Goal: Task Accomplishment & Management: Use online tool/utility

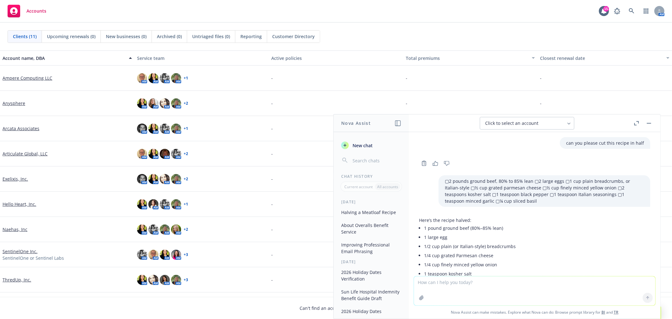
scroll to position [498, 0]
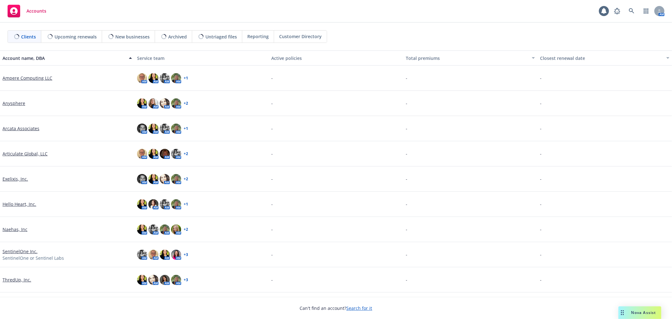
click at [624, 308] on div "Drag to move" at bounding box center [622, 312] width 8 height 13
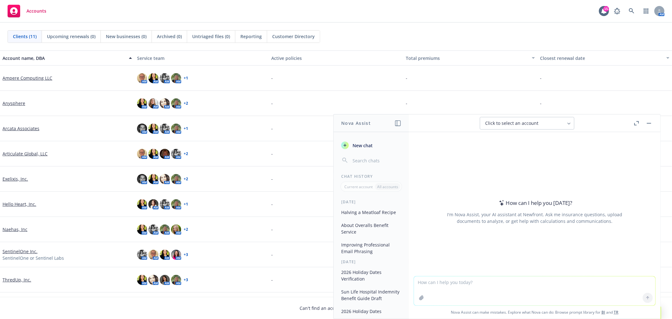
click at [576, 288] on textarea at bounding box center [534, 290] width 241 height 29
paste textarea "I’m also adding carrier flyers we received as well as the Open Enrollment meeti…"
type textarea "make this flow better "I’m also adding carrier flyers we received as well as th…"
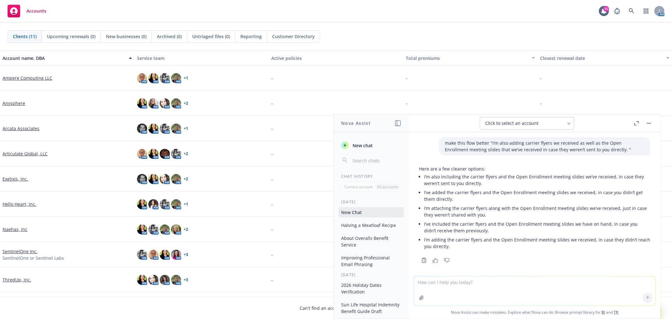
scroll to position [4, 0]
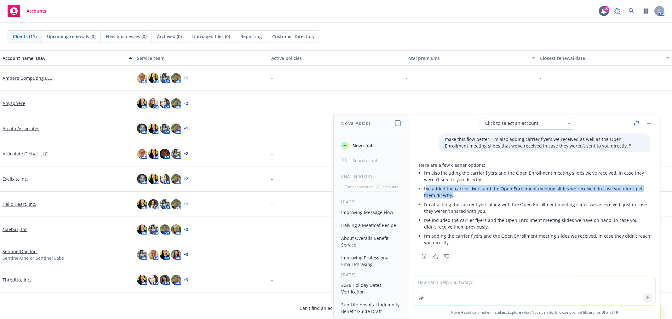
drag, startPoint x: 462, startPoint y: 195, endPoint x: 426, endPoint y: 191, distance: 35.9
click at [426, 191] on li "I’ve added the carrier flyers and the Open Enrollment meeting slides we receive…" at bounding box center [537, 192] width 226 height 16
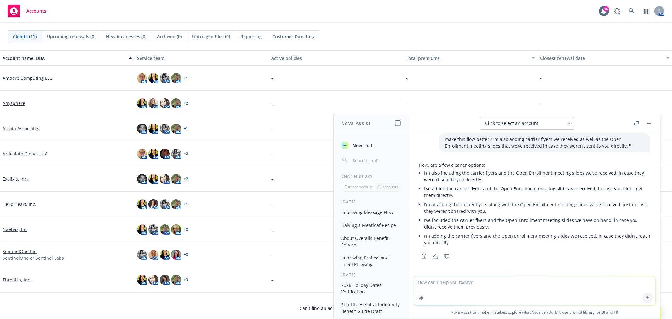
drag, startPoint x: 469, startPoint y: 211, endPoint x: 468, endPoint y: 206, distance: 5.1
click at [469, 211] on li "I’m attaching the carrier flyers along with the Open Enrollment meeting slides …" at bounding box center [537, 208] width 226 height 16
drag, startPoint x: 497, startPoint y: 210, endPoint x: 424, endPoint y: 205, distance: 73.0
click at [424, 205] on li "I’m attaching the carrier flyers along with the Open Enrollment meeting slides …" at bounding box center [537, 208] width 226 height 16
copy li "I’m attaching the carrier flyers along with the Open Enrollment meeting slides …"
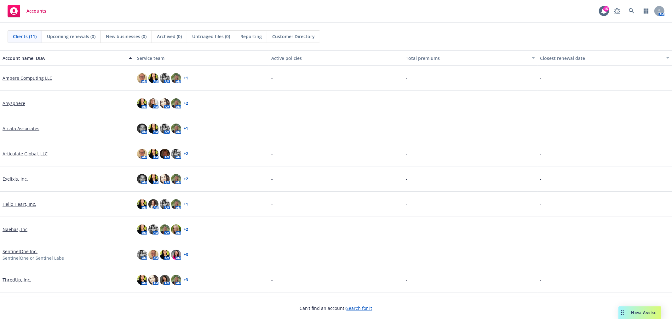
click at [16, 178] on link "Exelixis, Inc." at bounding box center [16, 178] width 26 height 7
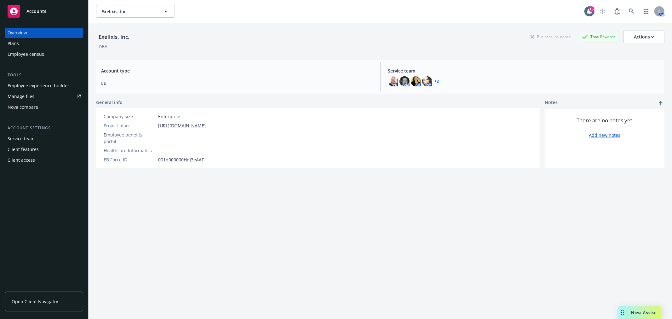
click at [54, 100] on link "Manage files" at bounding box center [44, 96] width 78 height 10
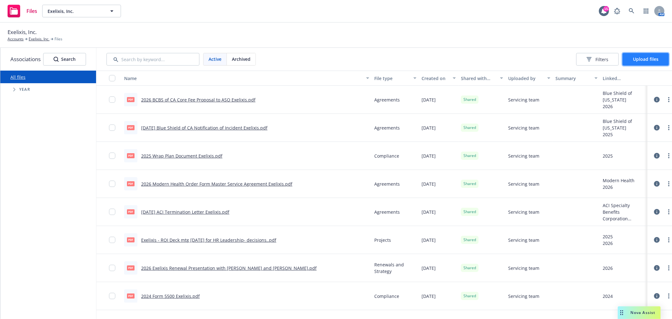
click at [658, 59] on span "Upload files" at bounding box center [646, 59] width 26 height 6
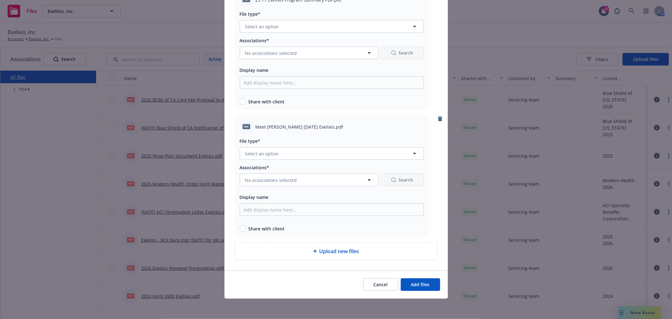
scroll to position [2485, 0]
click at [371, 283] on button "Cancel" at bounding box center [380, 284] width 35 height 13
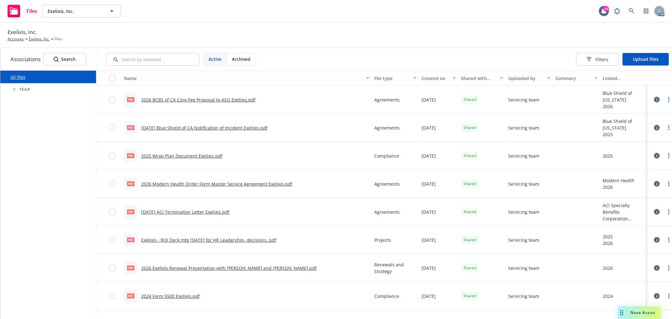
click at [650, 315] on div "Nova Assist" at bounding box center [639, 312] width 43 height 13
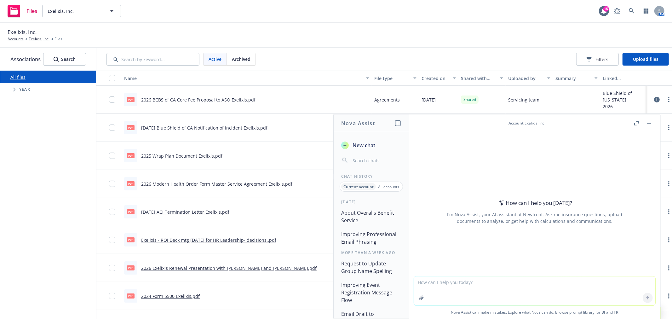
click at [537, 288] on textarea at bounding box center [534, 290] width 241 height 29
type textarea "give me a sentence on what wellthy is"
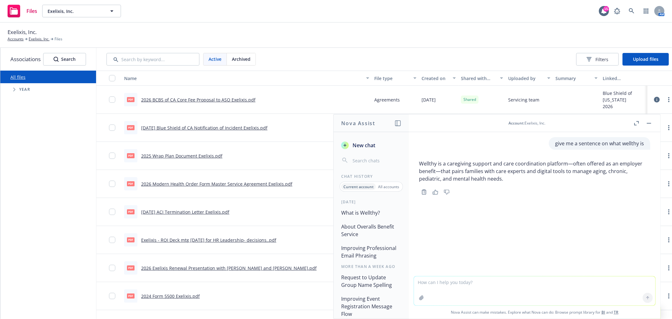
click at [502, 175] on p "Wellthy is a caregiving support and care coordination platform—often offered as…" at bounding box center [534, 171] width 231 height 23
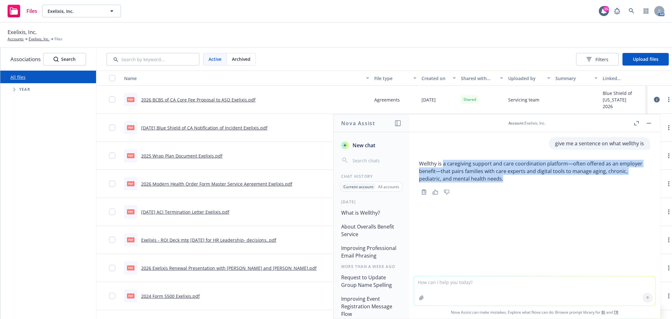
drag, startPoint x: 444, startPoint y: 163, endPoint x: 563, endPoint y: 176, distance: 119.8
click at [563, 176] on p "Wellthy is a caregiving support and care coordination platform—often offered as…" at bounding box center [534, 171] width 231 height 23
click at [494, 173] on p "Wellthy is a caregiving support and care coordination platform—often offered as…" at bounding box center [534, 171] width 231 height 23
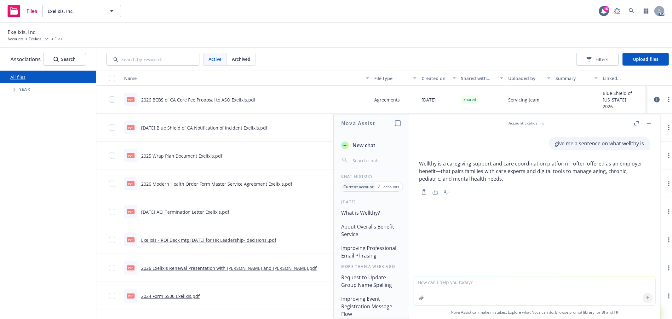
click at [490, 295] on textarea at bounding box center [534, 290] width 241 height 29
type textarea "different"
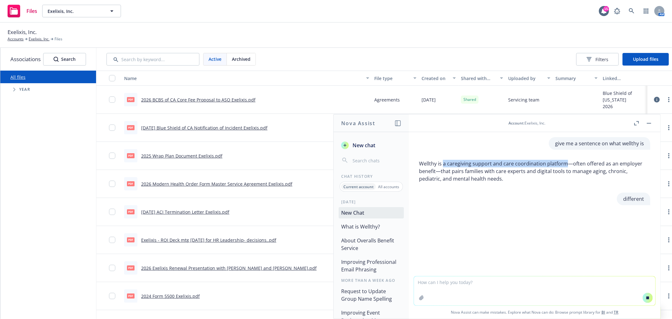
drag, startPoint x: 443, startPoint y: 163, endPoint x: 566, endPoint y: 162, distance: 123.2
click at [566, 162] on p "Wellthy is a caregiving support and care coordination platform—often offered as…" at bounding box center [534, 171] width 231 height 23
copy p "a caregiving support and care coordination platform"
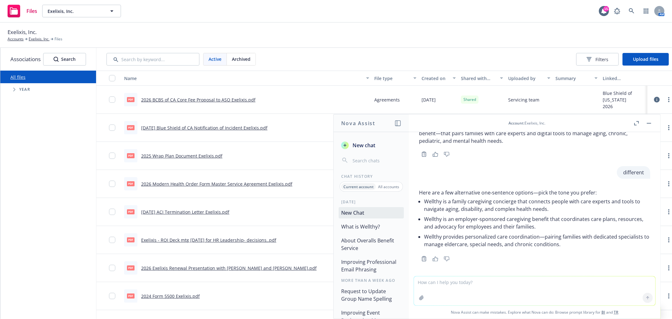
scroll to position [40, 0]
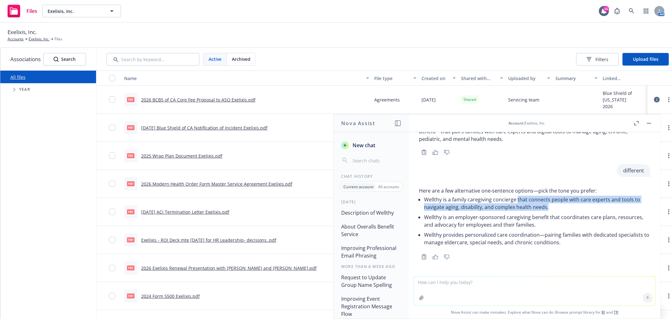
drag, startPoint x: 517, startPoint y: 199, endPoint x: 574, endPoint y: 208, distance: 57.8
click at [574, 208] on li "Wellthy is a family caregiving concierge that connects people with care experts…" at bounding box center [537, 203] width 226 height 18
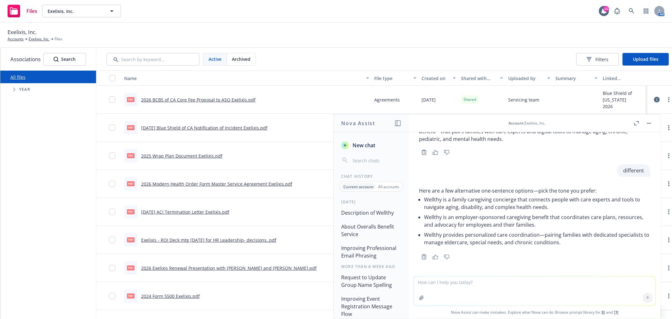
click at [546, 218] on li "Wellthy is an employer-sponsored caregiving benefit that coordinates care plans…" at bounding box center [537, 221] width 226 height 18
drag, startPoint x: 549, startPoint y: 217, endPoint x: 562, endPoint y: 222, distance: 14.6
click at [562, 222] on li "Wellthy is an employer-sponsored caregiving benefit that coordinates care plans…" at bounding box center [537, 221] width 226 height 18
copy li "that coordinates care plans, resources, and advocacy for employees and their fa…"
drag, startPoint x: 622, startPoint y: 250, endPoint x: 589, endPoint y: 245, distance: 33.1
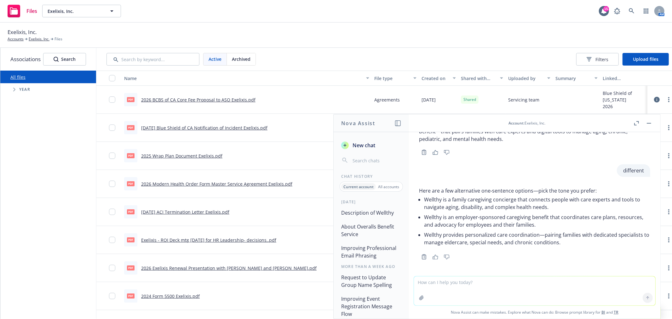
click at [622, 250] on div "Here are a few alternative one‑sentence options—pick the tone you prefer: Wellt…" at bounding box center [534, 217] width 231 height 66
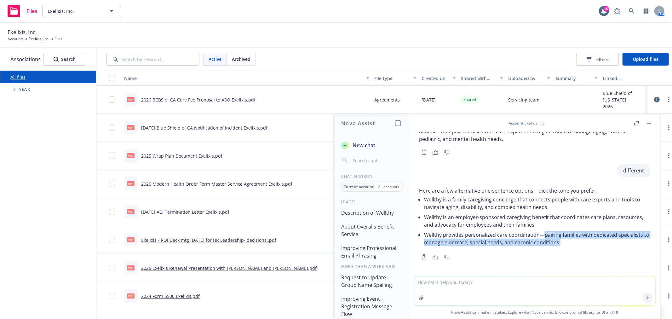
drag, startPoint x: 543, startPoint y: 234, endPoint x: 576, endPoint y: 241, distance: 33.3
click at [576, 241] on li "Wellthy provides personalized care coordination—pairing families with dedicated…" at bounding box center [537, 239] width 226 height 18
copy li "pairing families with dedicated specialists to manage eldercare, special needs,…"
click at [561, 292] on textarea at bounding box center [534, 290] width 241 height 29
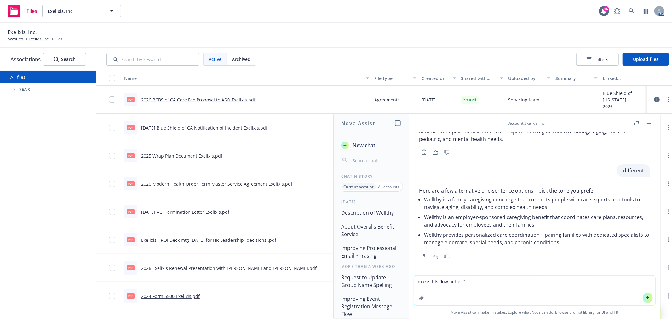
paste textarea "• Guardian is now offering Wellthy to porivdes access to the support you need t…"
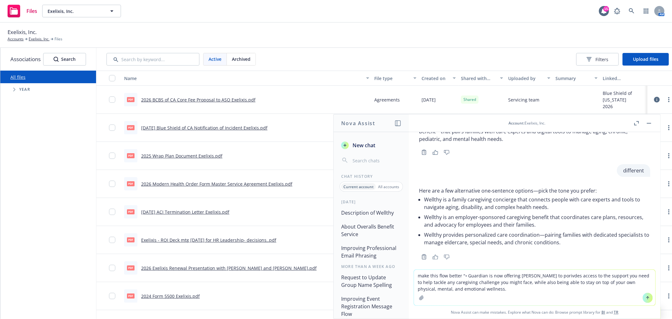
type textarea "make this flow better "• Guardian is now offering Wellthy to porivdes access to…"
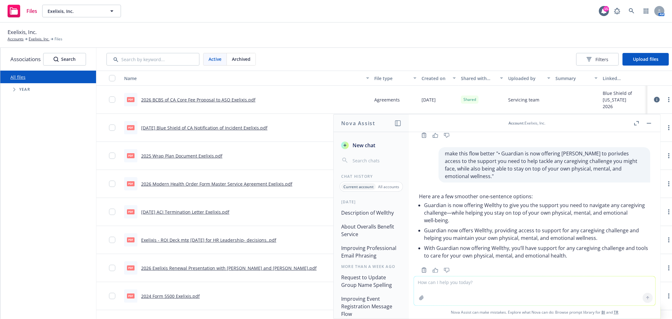
scroll to position [167, 0]
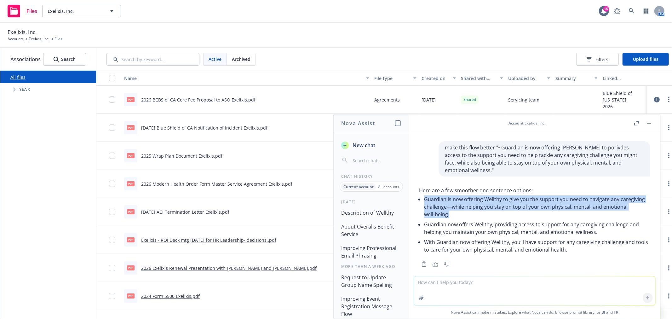
drag, startPoint x: 426, startPoint y: 192, endPoint x: 493, endPoint y: 206, distance: 68.5
click at [493, 206] on li "Guardian is now offering Wellthy to give you the support you need to navigate a…" at bounding box center [537, 206] width 226 height 25
copy li "Guardian is now offering Wellthy to give you the support you need to navigate a…"
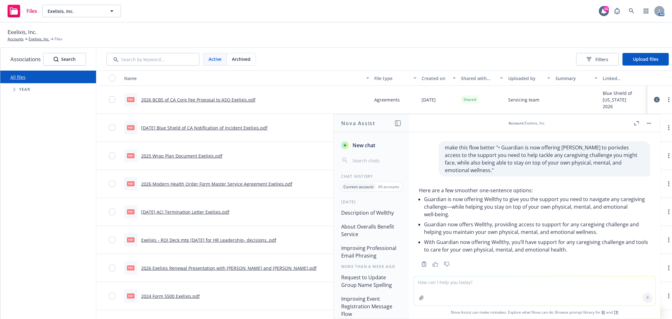
click at [505, 280] on textarea at bounding box center [534, 290] width 241 height 29
type textarea "make something likle that but about Overalls"
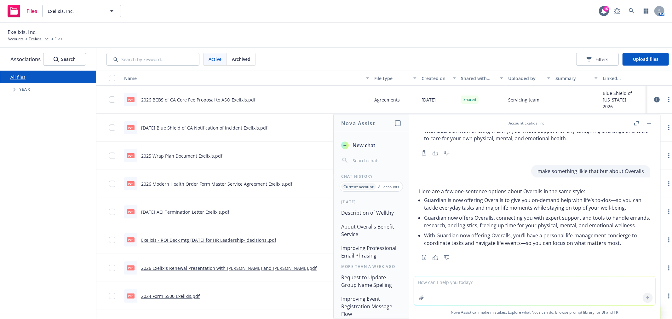
scroll to position [279, 0]
click at [467, 289] on textarea at bounding box center [534, 290] width 241 height 29
type textarea "its not from Guardian. ThredUp is partnering with Overalls"
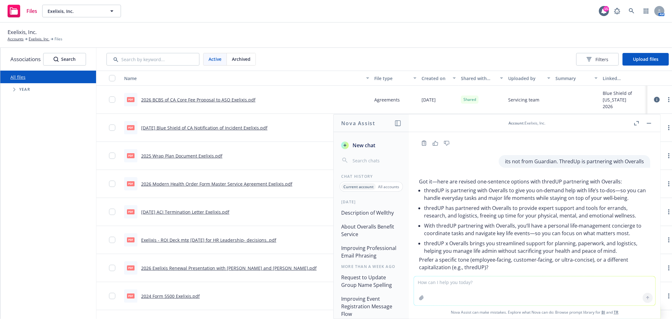
scroll to position [417, 0]
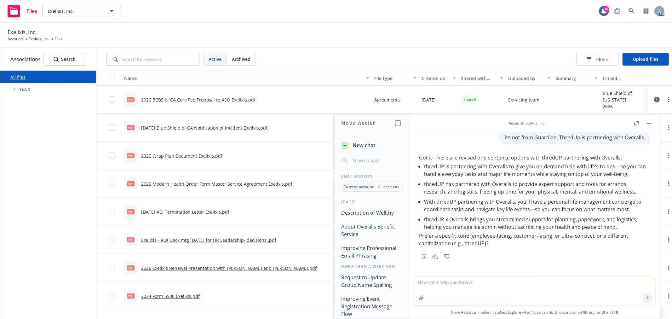
click at [425, 164] on li "thredUP is partnering with Overalls to give you on‑demand help with life’s to‑d…" at bounding box center [537, 170] width 226 height 18
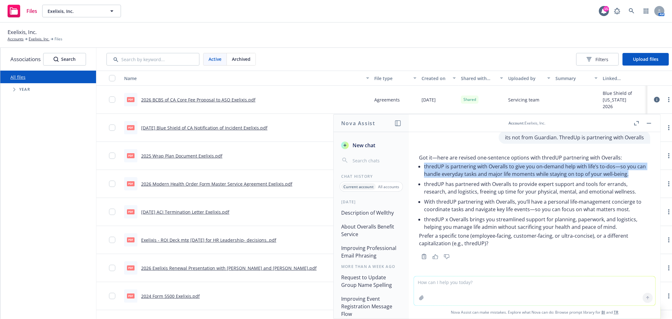
drag, startPoint x: 424, startPoint y: 166, endPoint x: 637, endPoint y: 173, distance: 213.1
click at [637, 173] on li "thredUP is partnering with Overalls to give you on‑demand help with life’s to‑d…" at bounding box center [537, 170] width 226 height 18
copy li "thredUP is partnering with Overalls to give you on‑demand help with life’s to‑d…"
click at [489, 169] on li "thredUP is partnering with Overalls to give you on‑demand help with life’s to‑d…" at bounding box center [537, 170] width 226 height 18
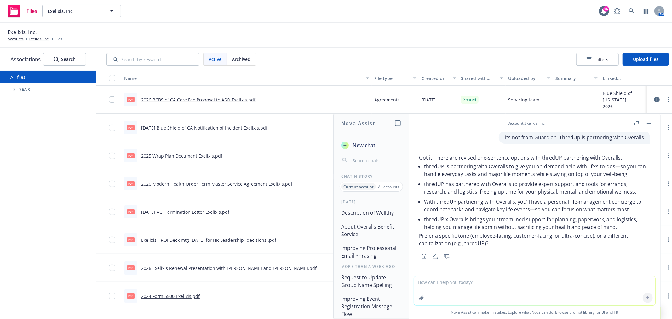
drag, startPoint x: 487, startPoint y: 169, endPoint x: 427, endPoint y: 167, distance: 60.8
click at [427, 167] on li "thredUP is partnering with Overalls to give you on‑demand help with life’s to‑d…" at bounding box center [537, 170] width 226 height 18
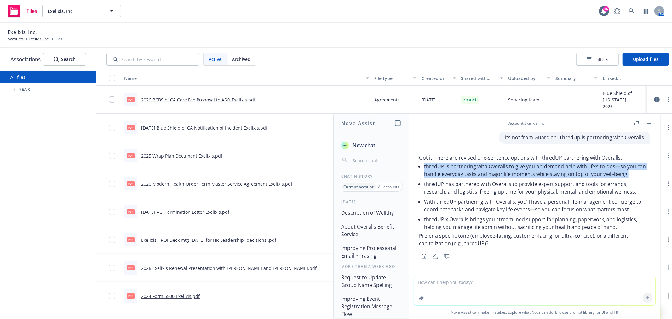
drag, startPoint x: 424, startPoint y: 166, endPoint x: 639, endPoint y: 171, distance: 215.0
click at [639, 171] on li "thredUP is partnering with Overalls to give you on‑demand help with life’s to‑d…" at bounding box center [537, 170] width 226 height 18
copy li "thredUP is partnering with Overalls to give you on‑demand help with life’s to‑d…"
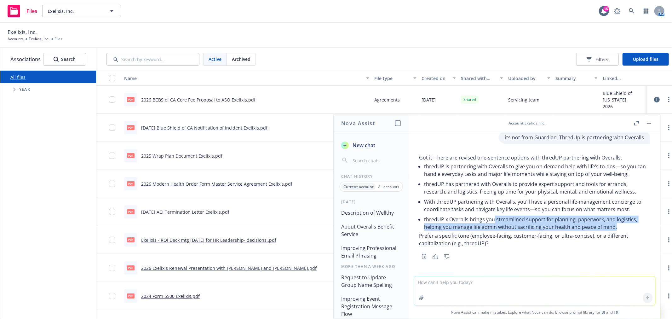
drag, startPoint x: 494, startPoint y: 218, endPoint x: 634, endPoint y: 225, distance: 140.4
click at [634, 225] on li "thredUP x Overalls brings you streamlined support for planning, paperwork, and …" at bounding box center [537, 223] width 226 height 18
copy li "streamlined support for planning, paperwork, and logistics, helping you manage …"
drag, startPoint x: 506, startPoint y: 226, endPoint x: 496, endPoint y: 227, distance: 10.1
click at [506, 226] on li "thredUP x Overalls brings you streamlined support for planning, paperwork, and …" at bounding box center [537, 223] width 226 height 18
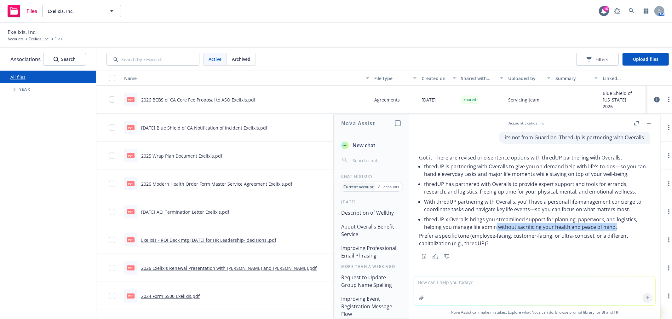
drag, startPoint x: 524, startPoint y: 226, endPoint x: 620, endPoint y: 224, distance: 96.1
click at [620, 224] on li "thredUP x Overalls brings you streamlined support for planning, paperwork, and …" at bounding box center [537, 223] width 226 height 18
